Goal: Information Seeking & Learning: Check status

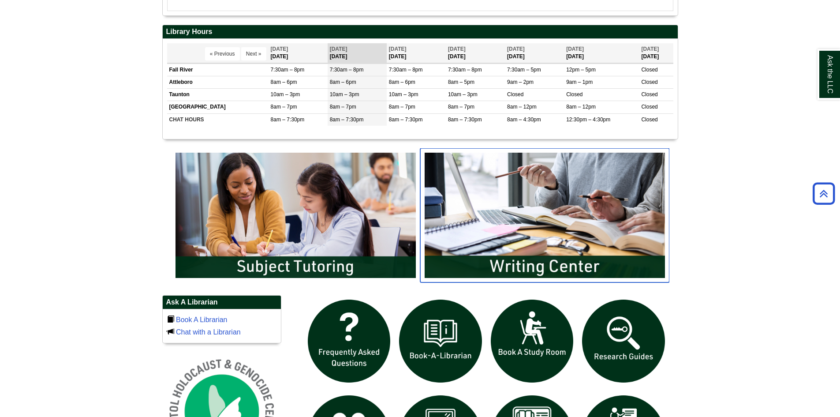
click at [478, 216] on img "slideshow" at bounding box center [544, 215] width 249 height 134
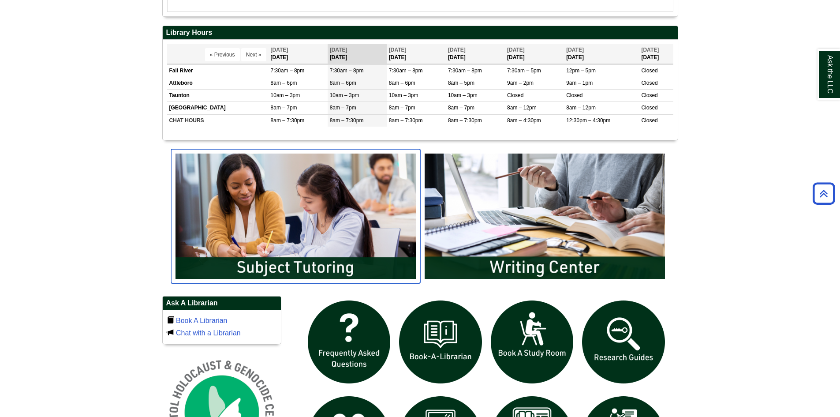
click at [347, 199] on img "slideshow" at bounding box center [295, 216] width 249 height 134
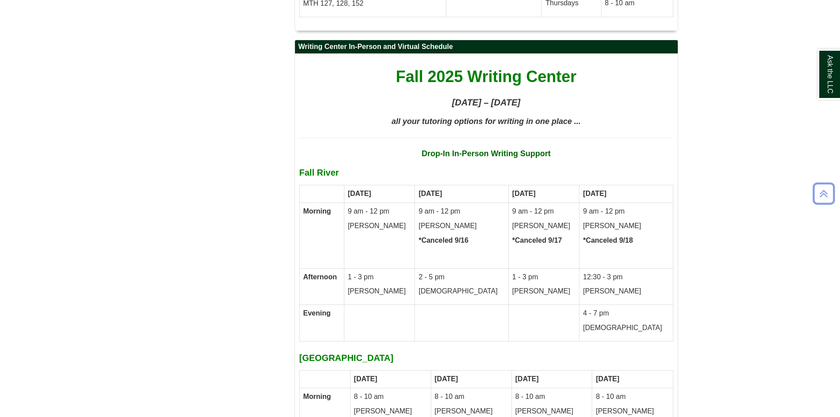
scroll to position [4074, 0]
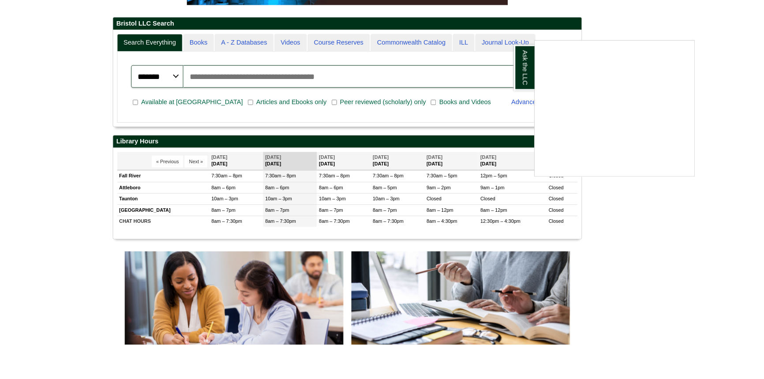
scroll to position [33, 118]
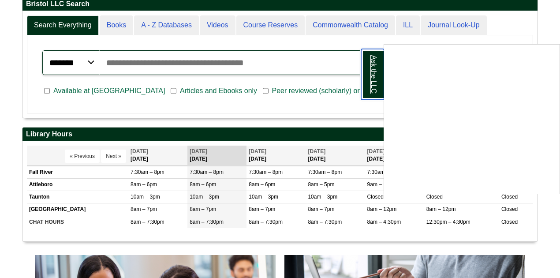
click at [366, 59] on link "Ask the LLC" at bounding box center [372, 74] width 23 height 51
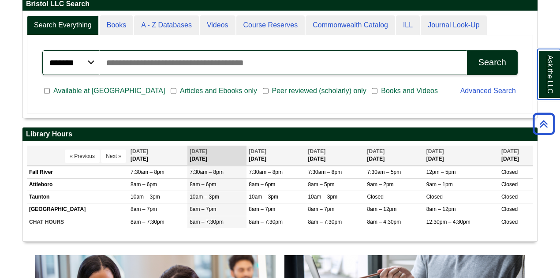
scroll to position [106, 515]
click at [555, 64] on link "Ask the LLC" at bounding box center [549, 74] width 23 height 51
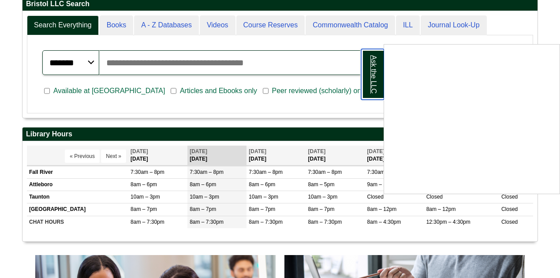
click at [378, 89] on link "Ask the LLC" at bounding box center [372, 74] width 23 height 51
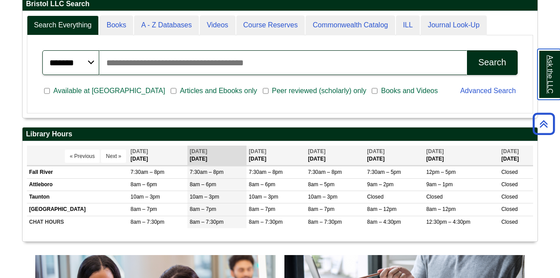
click at [556, 71] on link "Ask the LLC" at bounding box center [549, 74] width 23 height 51
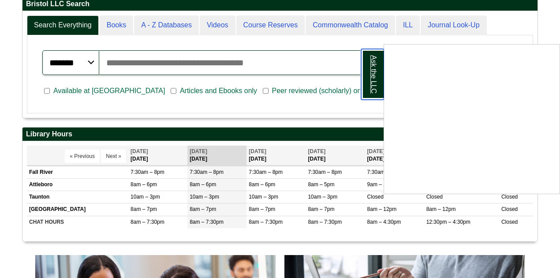
click at [368, 81] on link "Ask the LLC" at bounding box center [372, 74] width 23 height 51
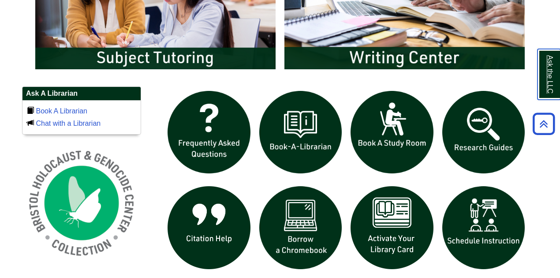
scroll to position [544, 0]
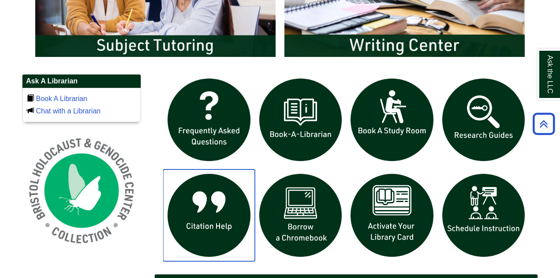
click at [229, 214] on img "slideshow" at bounding box center [209, 215] width 92 height 92
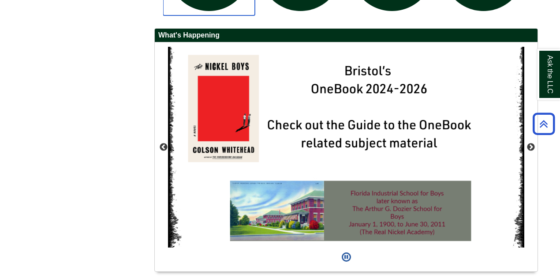
scroll to position [779, 0]
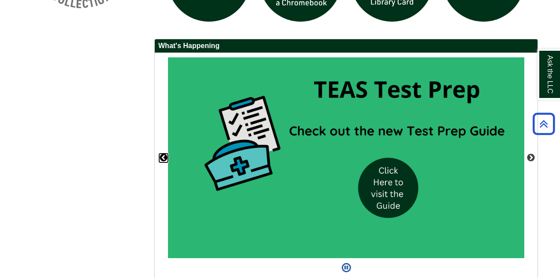
click at [165, 154] on button "Previous" at bounding box center [163, 158] width 9 height 9
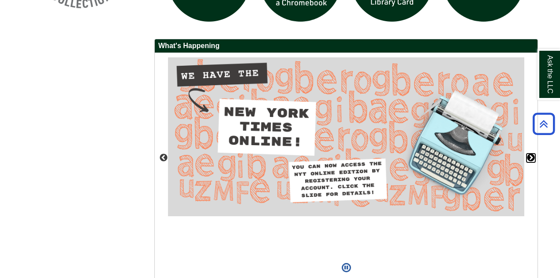
click at [531, 157] on button "Next" at bounding box center [531, 158] width 9 height 9
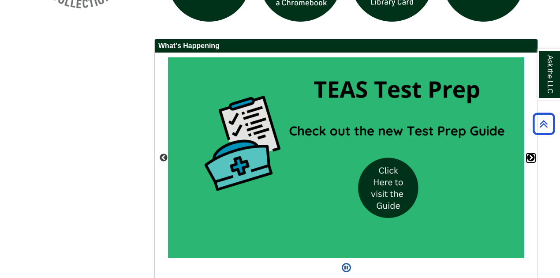
click at [531, 157] on button "Next" at bounding box center [531, 158] width 9 height 9
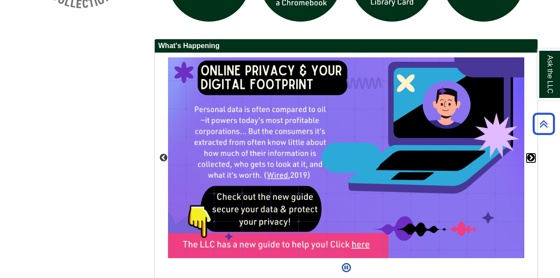
click at [531, 157] on button "Next" at bounding box center [531, 158] width 9 height 9
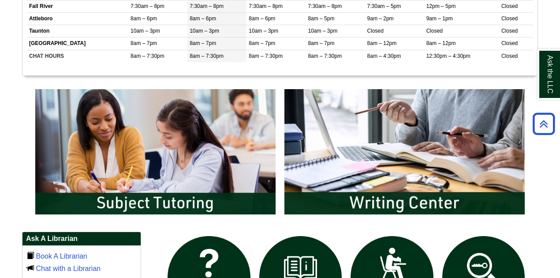
scroll to position [397, 0]
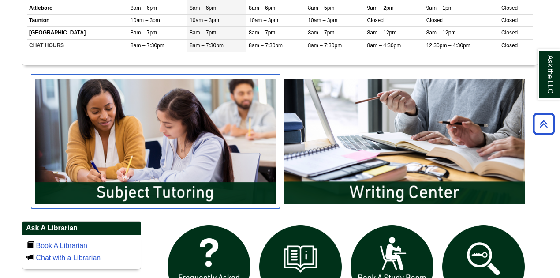
click at [144, 102] on img "slideshow" at bounding box center [155, 141] width 249 height 134
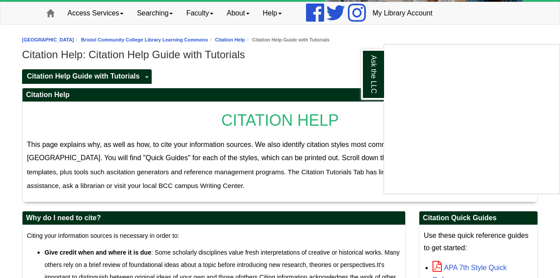
scroll to position [59, 0]
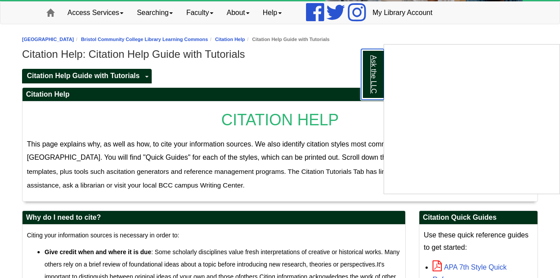
click at [374, 79] on link "Ask the LLC" at bounding box center [372, 74] width 23 height 51
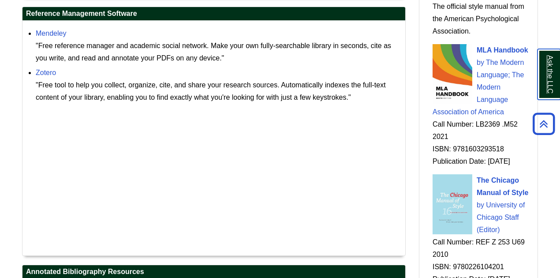
scroll to position [1059, 0]
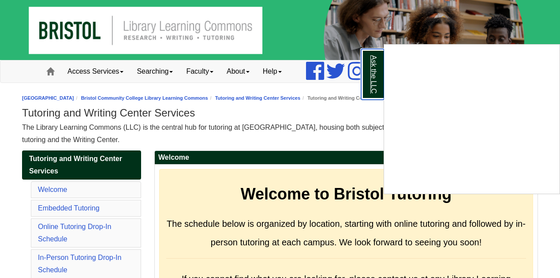
click at [368, 74] on link "Ask the LLC" at bounding box center [372, 74] width 23 height 51
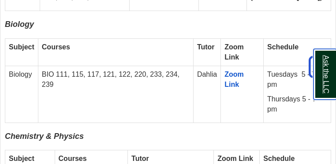
scroll to position [1182, 0]
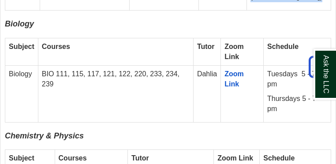
drag, startPoint x: 239, startPoint y: 45, endPoint x: 310, endPoint y: 39, distance: 71.3
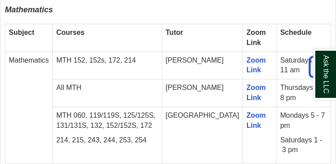
scroll to position [1694, 0]
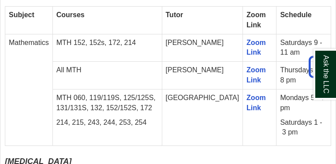
drag, startPoint x: 58, startPoint y: 101, endPoint x: 93, endPoint y: 93, distance: 35.3
click at [93, 90] on td "All MTH" at bounding box center [107, 76] width 109 height 28
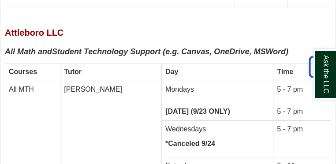
scroll to position [4210, 0]
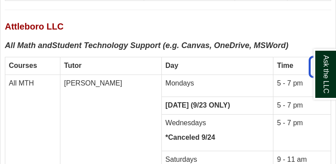
drag, startPoint x: 123, startPoint y: 77, endPoint x: 193, endPoint y: 71, distance: 70.3
click at [193, 97] on td "[DATE] (9/23 ONLY)" at bounding box center [218, 106] width 112 height 18
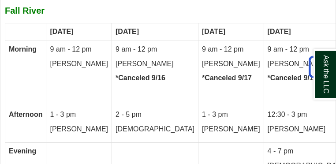
scroll to position [4616, 0]
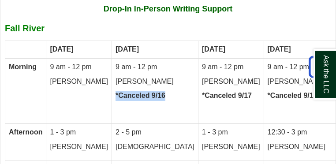
drag, startPoint x: 120, startPoint y: 63, endPoint x: 202, endPoint y: 63, distance: 82.1
click at [182, 58] on td "9 am - 12 pm [PERSON_NAME] *Canceled 9/16" at bounding box center [155, 90] width 86 height 65
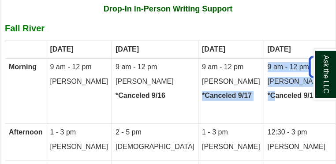
drag, startPoint x: 191, startPoint y: 64, endPoint x: 279, endPoint y: 63, distance: 87.4
click at [278, 62] on tr "Morning 9 am - 12 pm [PERSON_NAME] 9 am - 12 pm [PERSON_NAME] *Canceled [DATE] …" at bounding box center [177, 90] width 345 height 65
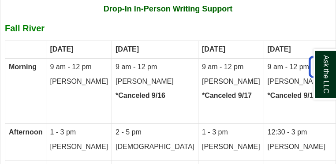
click at [283, 92] on strong "*Canceled 9/18" at bounding box center [293, 96] width 50 height 8
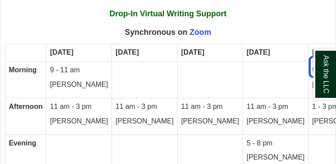
scroll to position [5163, 0]
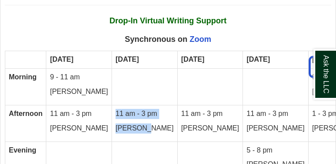
drag, startPoint x: 98, startPoint y: 82, endPoint x: 132, endPoint y: 107, distance: 42.2
click at [132, 107] on td "11 am - 3 pm [PERSON_NAME]" at bounding box center [145, 123] width 66 height 37
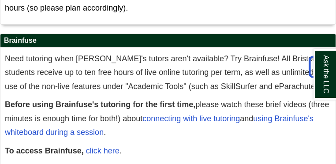
scroll to position [5657, 0]
